Goal: Task Accomplishment & Management: Manage account settings

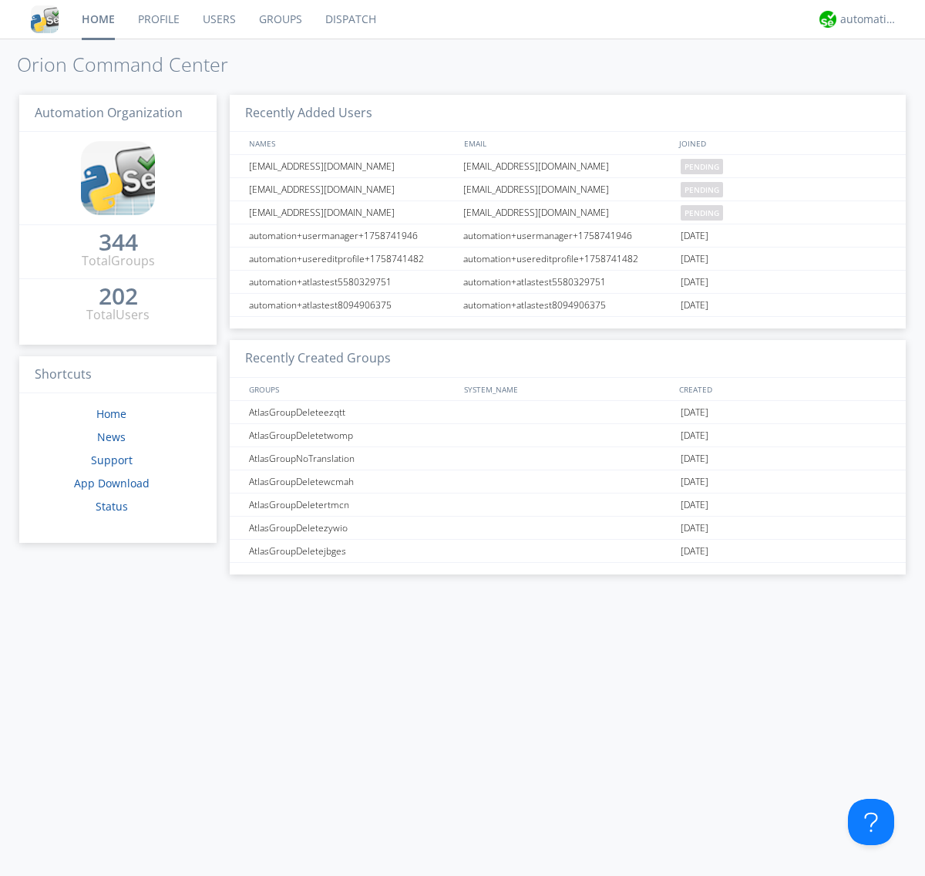
click at [218, 19] on link "Users" at bounding box center [219, 19] width 56 height 39
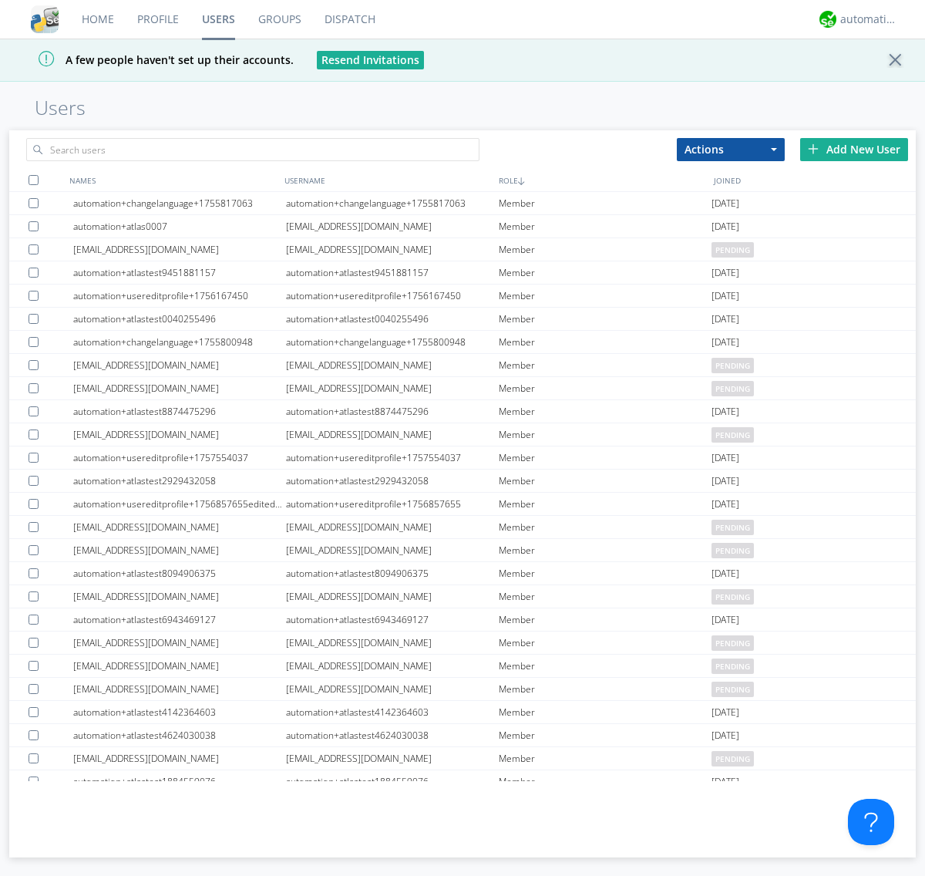
click at [854, 149] on div "Add New User" at bounding box center [854, 149] width 108 height 23
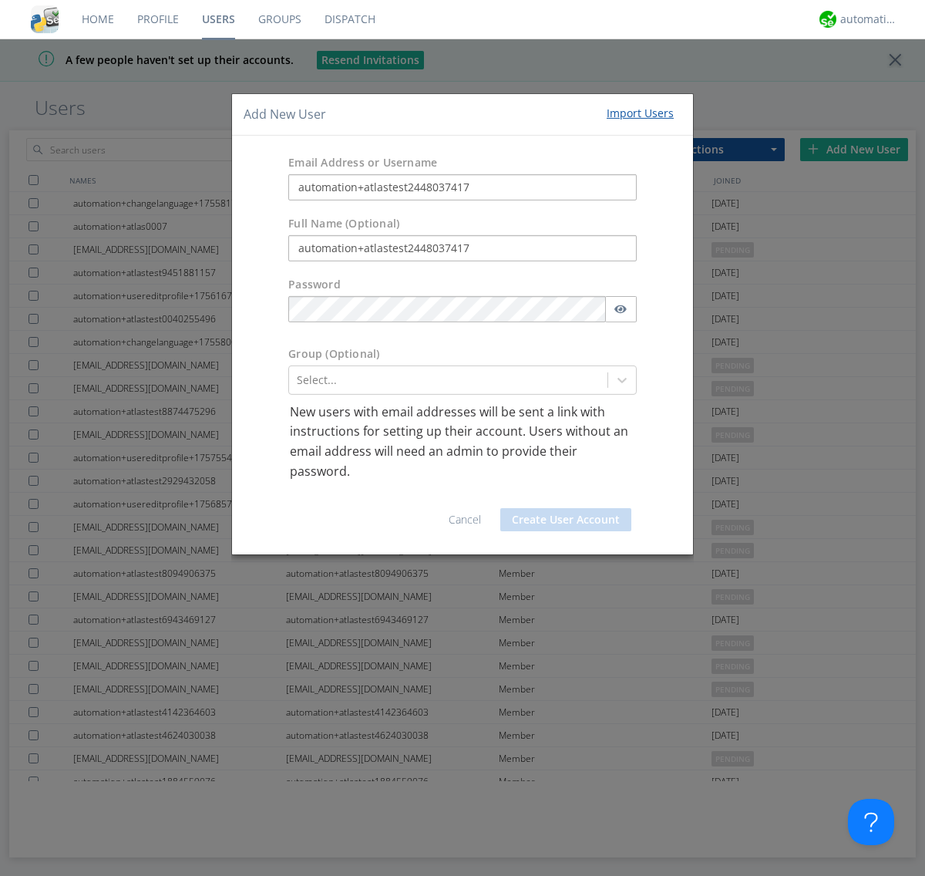
type input "automation+atlastest2448037417"
click at [566, 520] on button "Create User Account" at bounding box center [565, 519] width 131 height 23
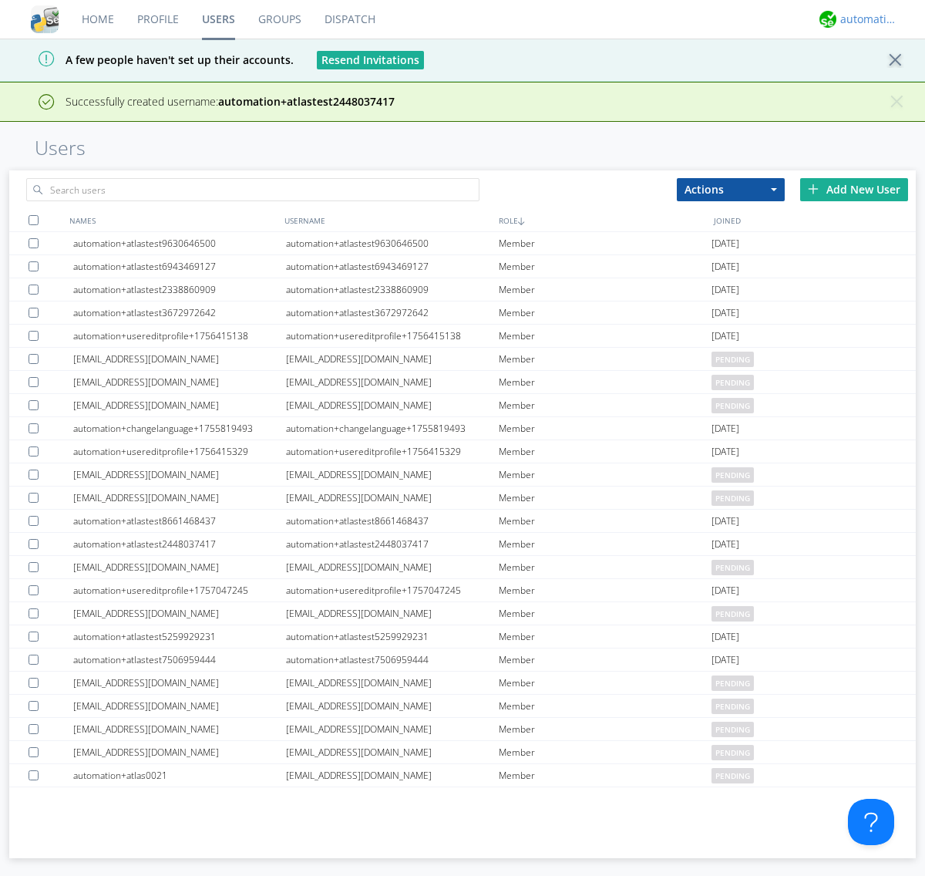
click at [865, 19] on div "automation+atlas" at bounding box center [870, 19] width 58 height 15
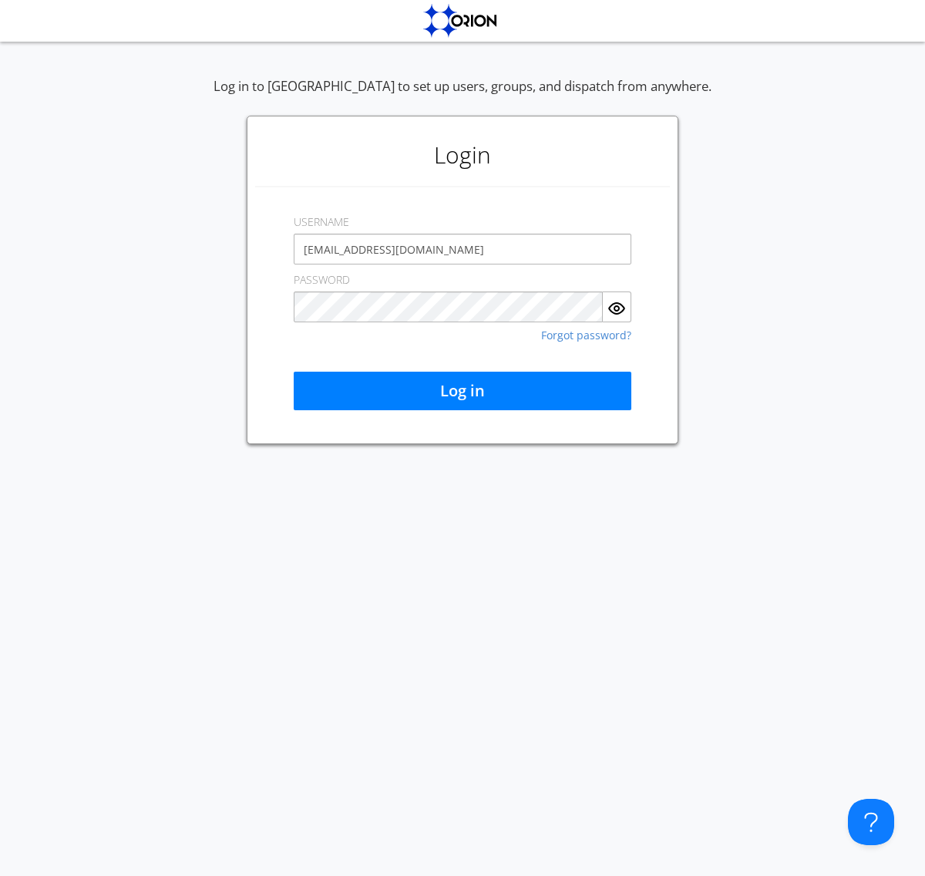
type input "[EMAIL_ADDRESS][DOMAIN_NAME]"
click at [463, 391] on button "Log in" at bounding box center [463, 391] width 338 height 39
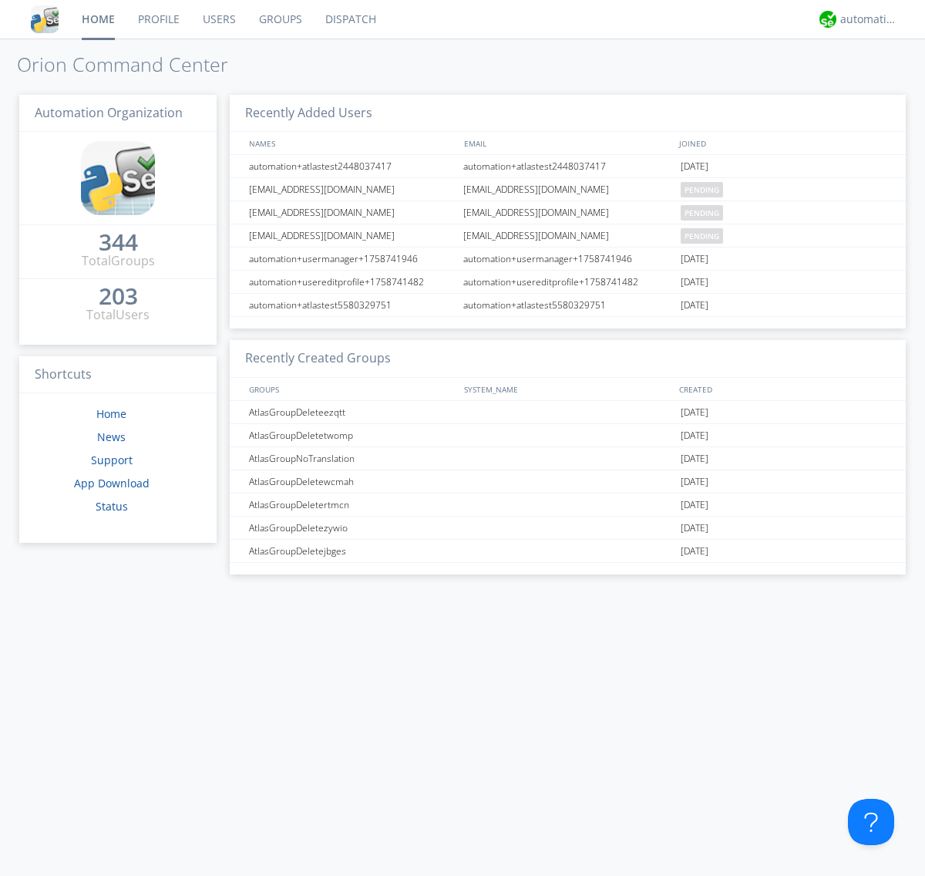
click at [218, 19] on link "Users" at bounding box center [219, 19] width 56 height 39
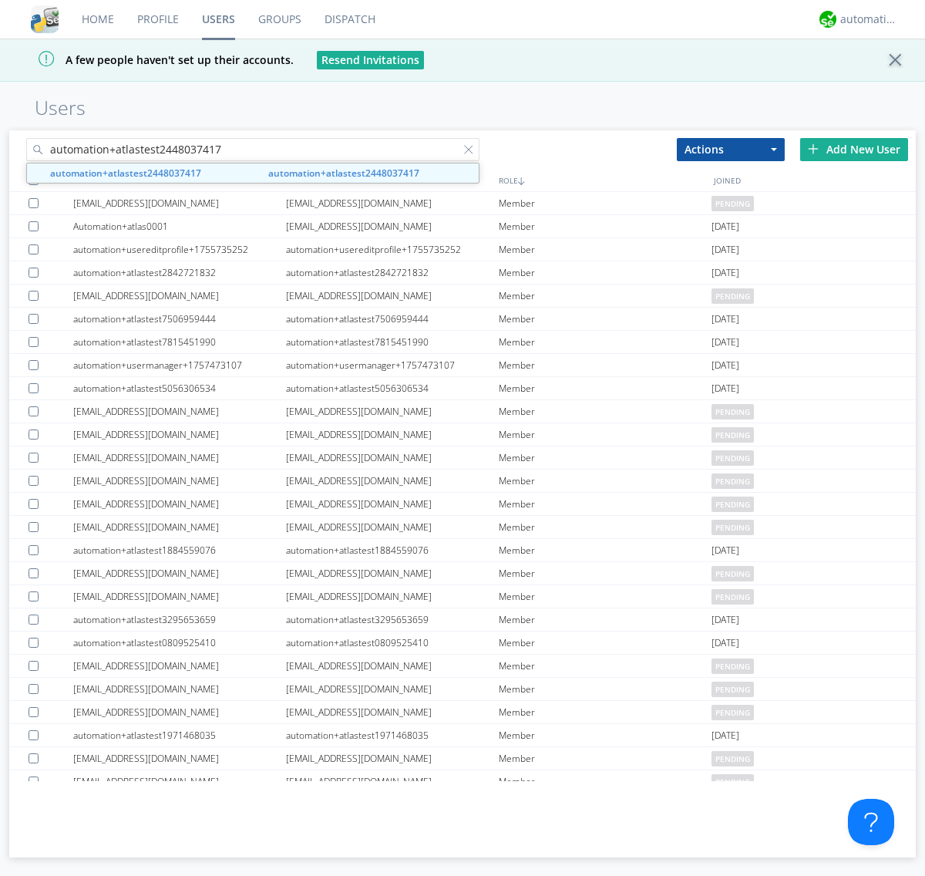
type input "automation+atlastest2448037417"
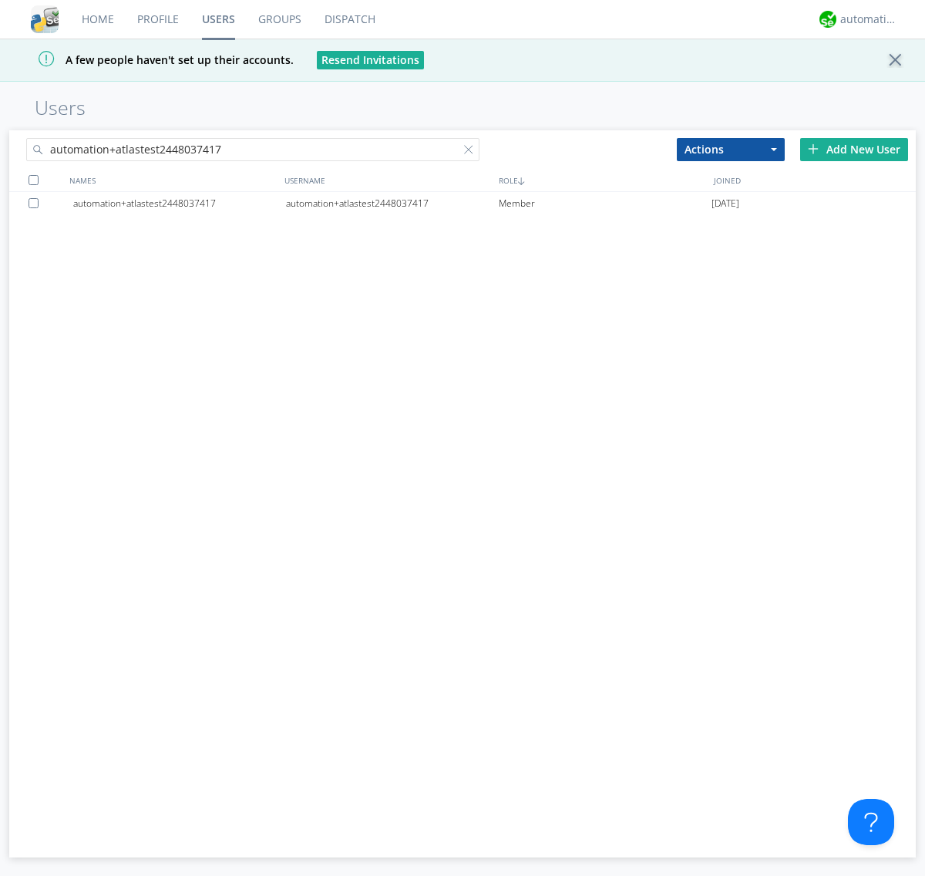
click at [472, 152] on div at bounding box center [471, 152] width 15 height 15
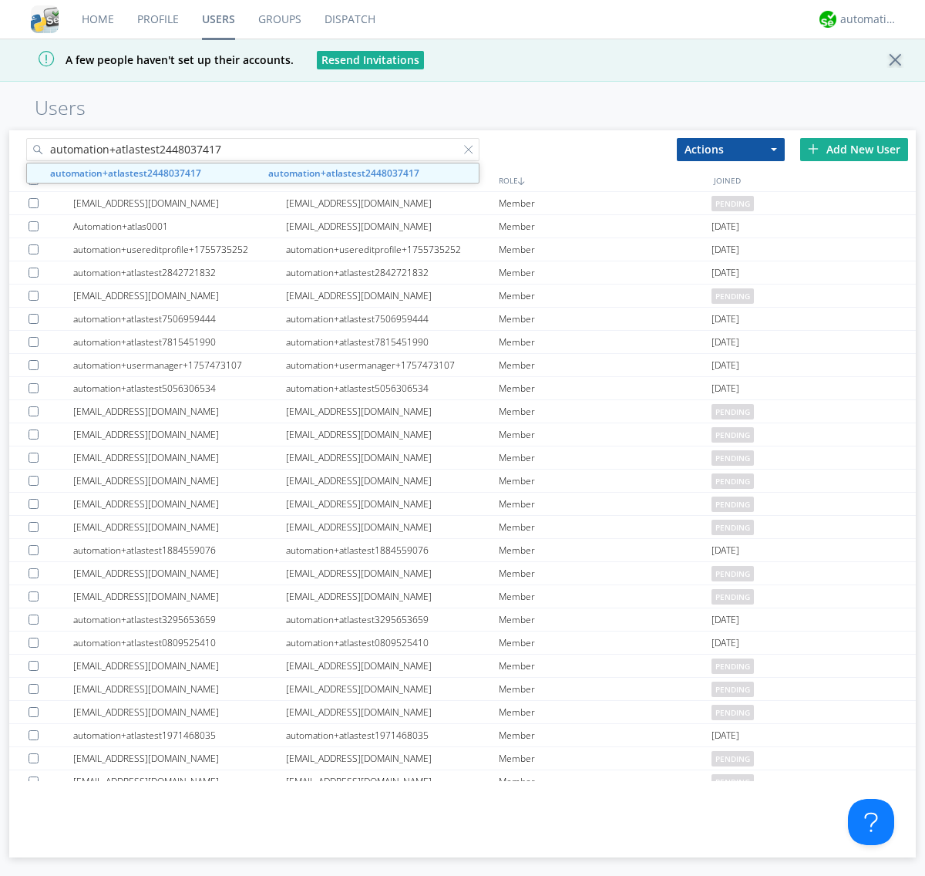
type input "automation+atlastest2448037417"
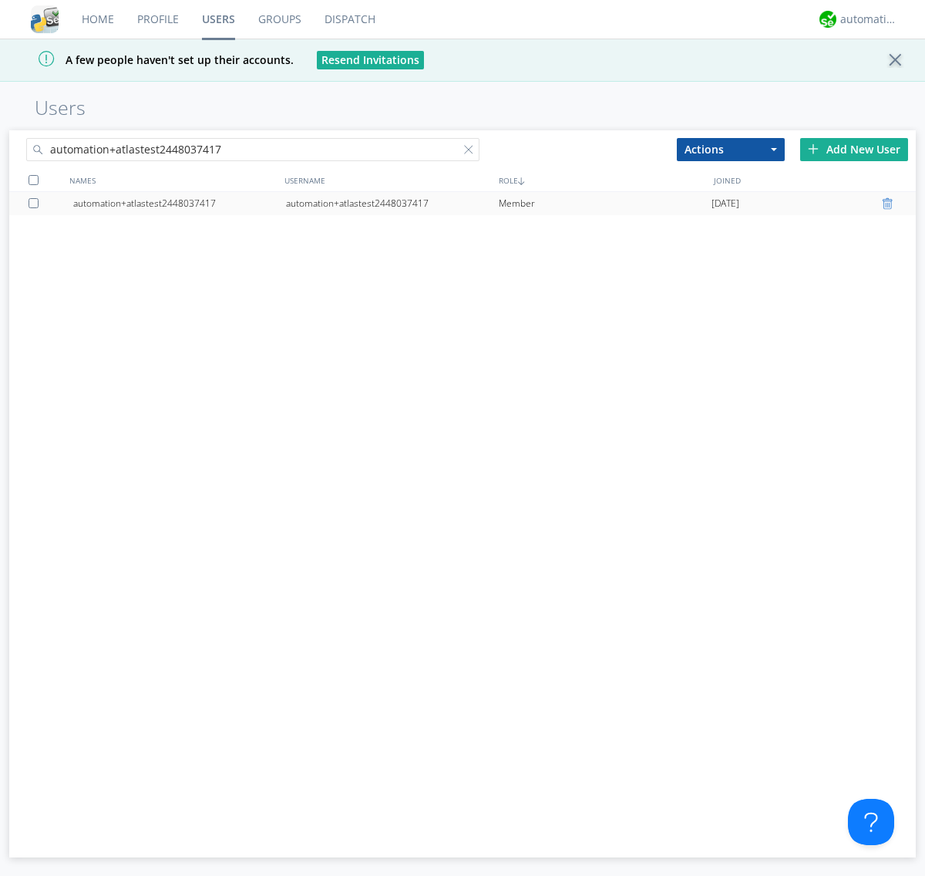
click at [890, 204] on div at bounding box center [889, 203] width 15 height 12
click at [865, 19] on div "automation+atlas" at bounding box center [870, 19] width 58 height 15
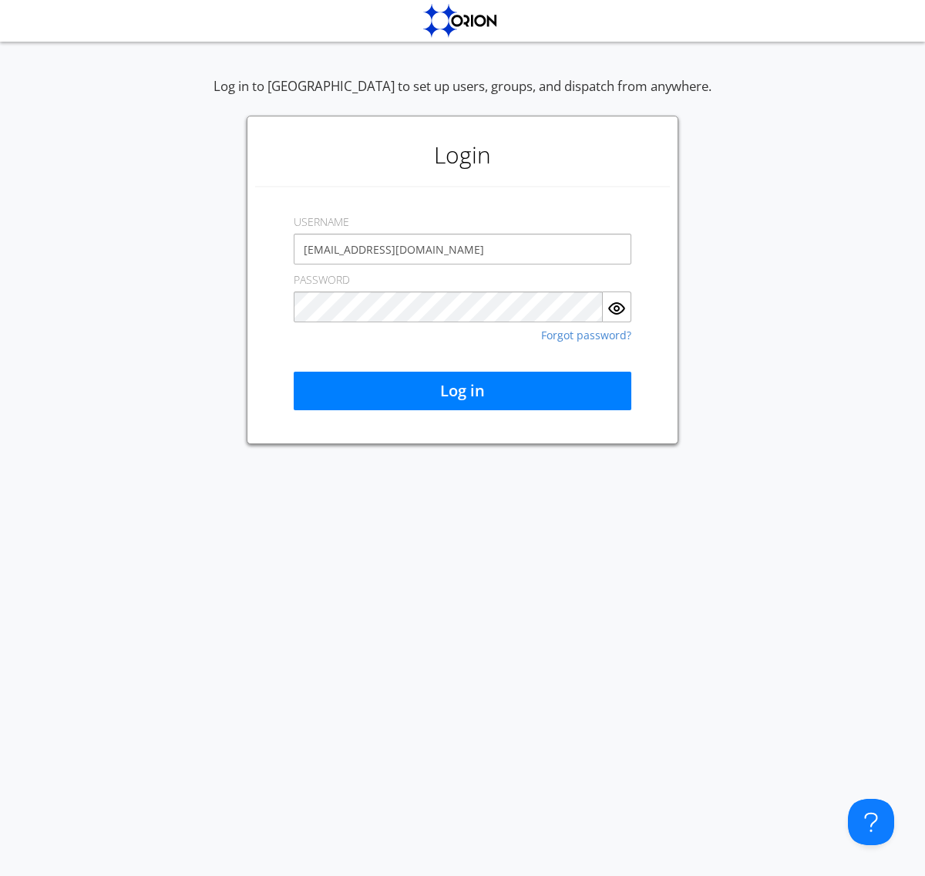
type input "[EMAIL_ADDRESS][DOMAIN_NAME]"
click at [463, 391] on button "Log in" at bounding box center [463, 391] width 338 height 39
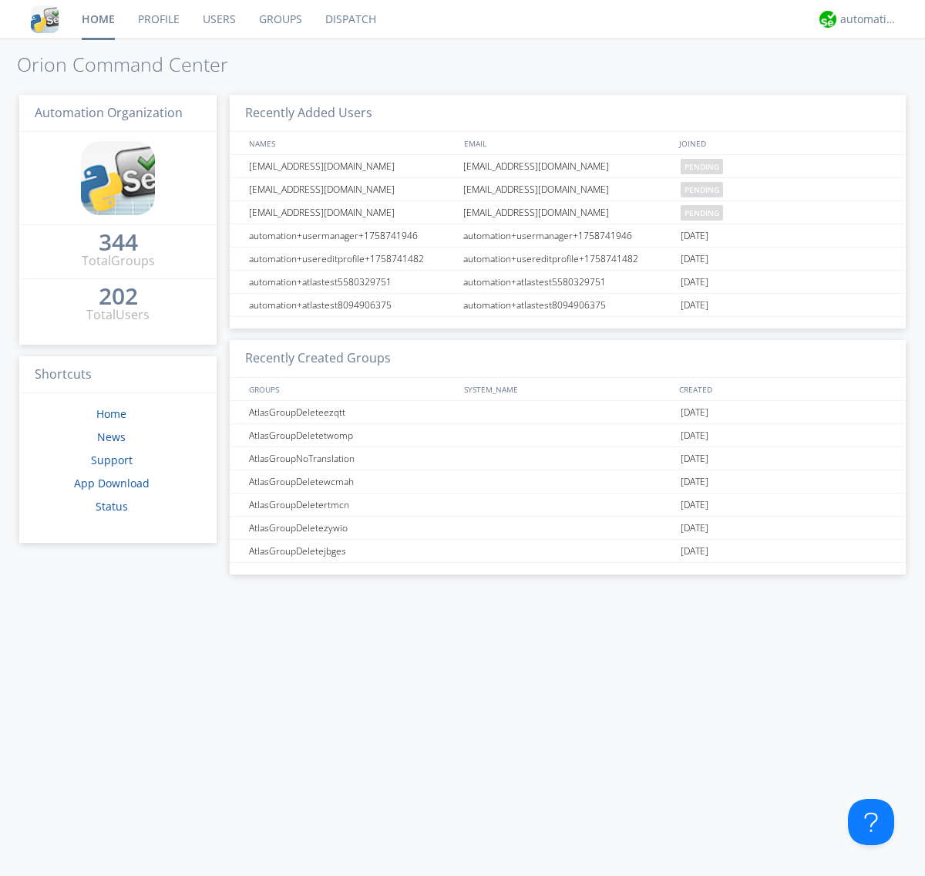
click at [218, 19] on link "Users" at bounding box center [219, 19] width 56 height 39
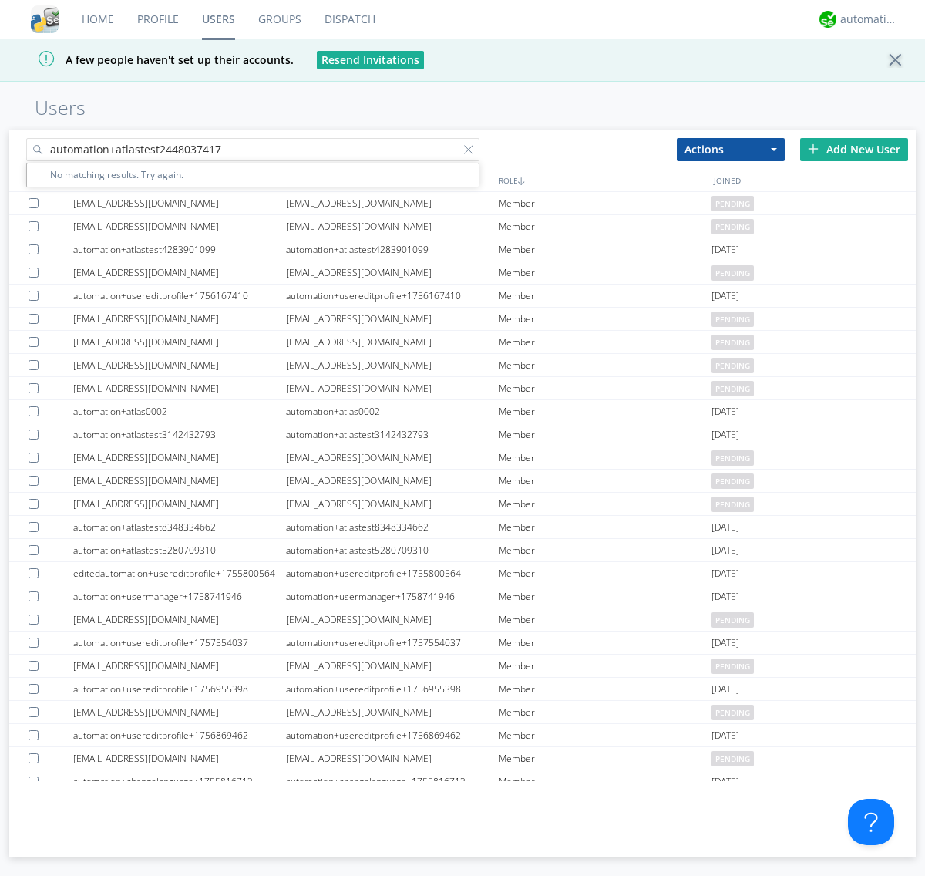
type input "automation+atlastest2448037417"
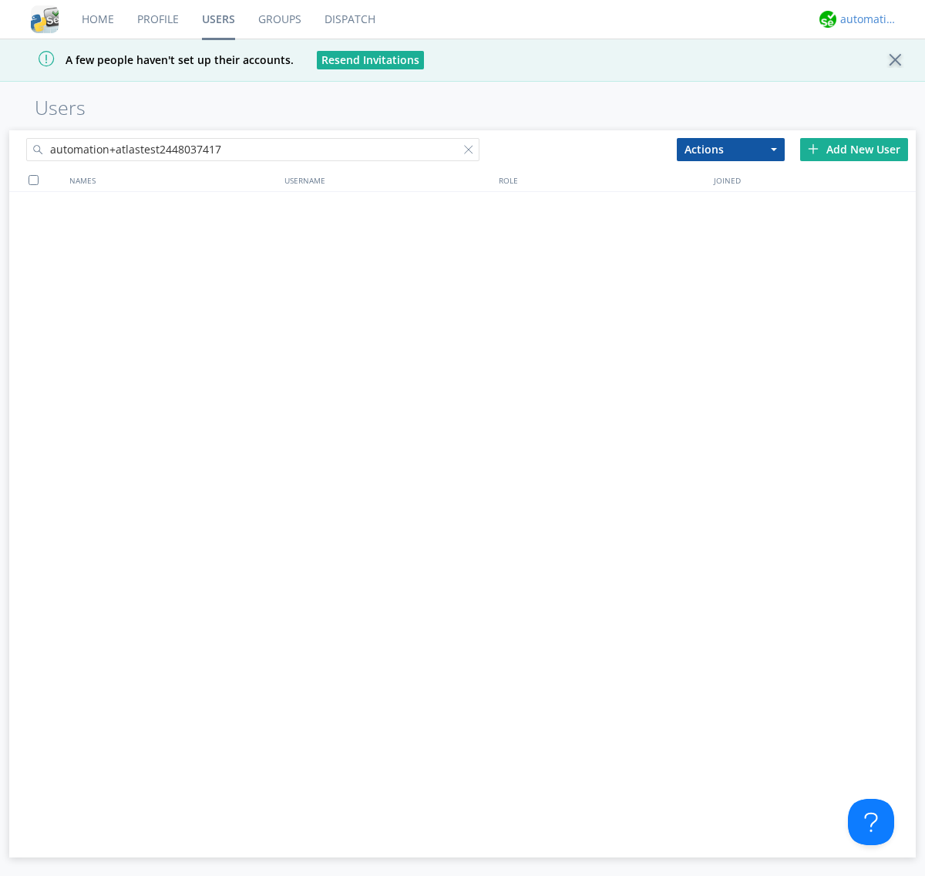
click at [865, 19] on div "automation+atlas" at bounding box center [870, 19] width 58 height 15
click at [877, 81] on div "Log Out" at bounding box center [876, 82] width 79 height 28
